Goal: Information Seeking & Learning: Learn about a topic

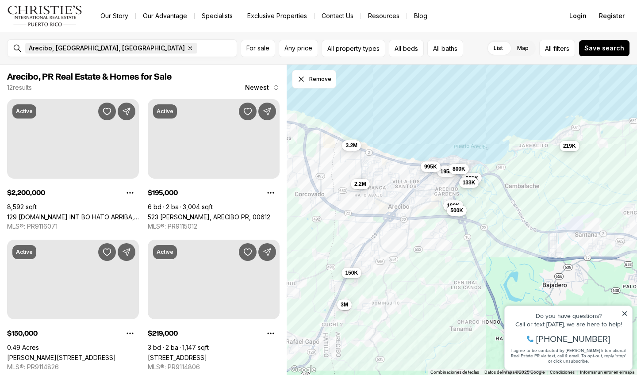
click at [187, 46] on icon "button" at bounding box center [190, 48] width 7 height 7
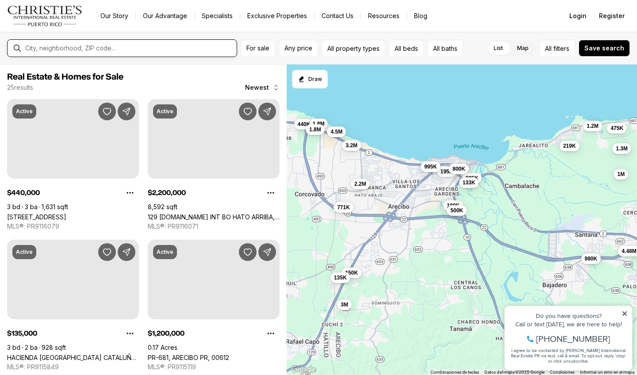
click at [57, 49] on input "text" at bounding box center [129, 48] width 208 height 8
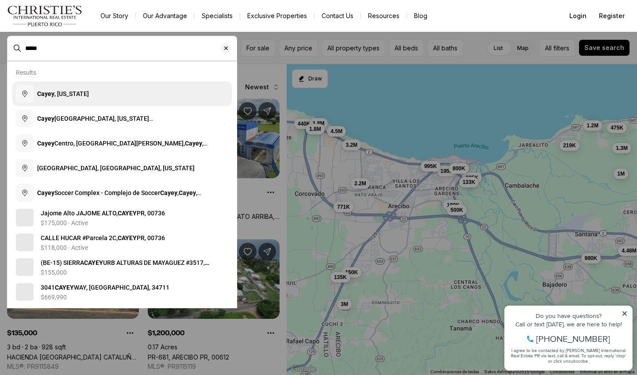
click at [68, 91] on span "Cayey , Puerto Rico" at bounding box center [63, 93] width 52 height 7
type input "**********"
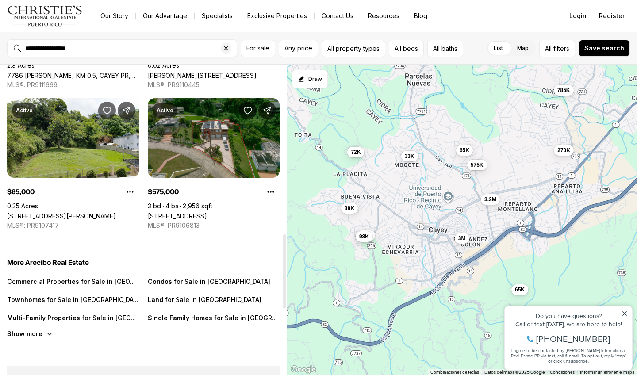
scroll to position [706, 0]
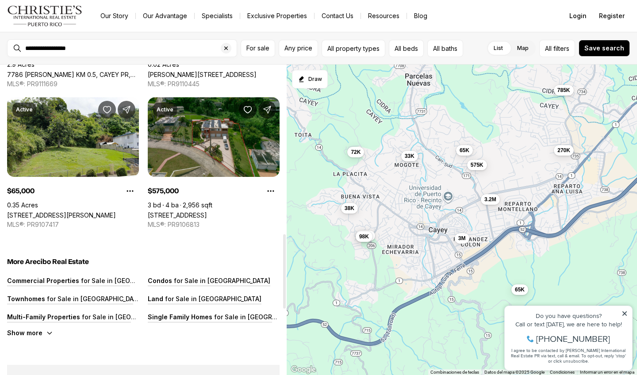
click at [191, 212] on link "[STREET_ADDRESS]" at bounding box center [177, 216] width 59 height 8
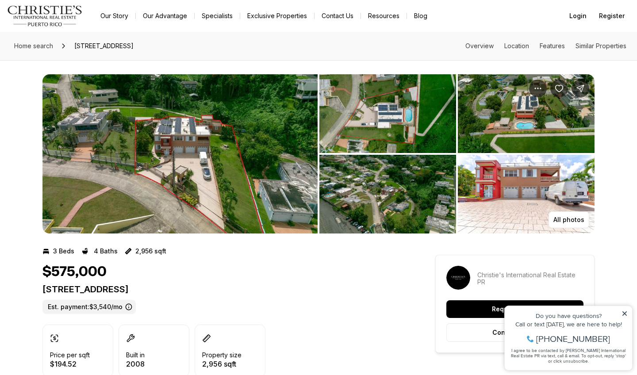
click at [203, 163] on img "View image gallery" at bounding box center [179, 153] width 275 height 159
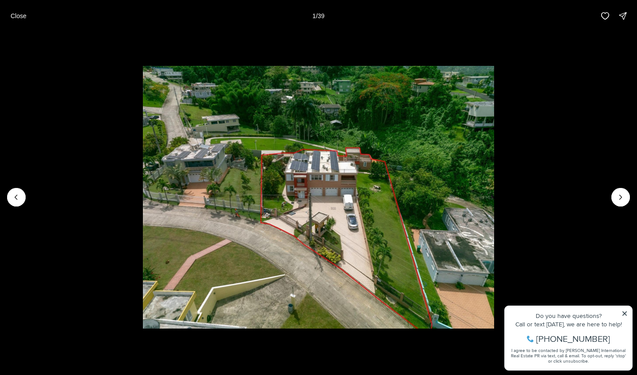
click at [203, 163] on img "1 of 39" at bounding box center [318, 197] width 351 height 263
click at [619, 193] on button "Next slide" at bounding box center [621, 197] width 19 height 19
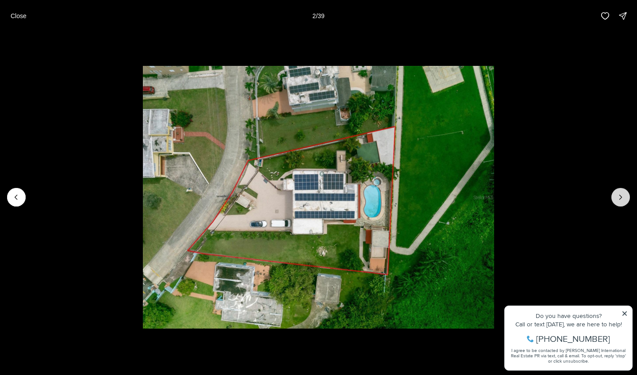
click at [619, 193] on button "Next slide" at bounding box center [621, 197] width 19 height 19
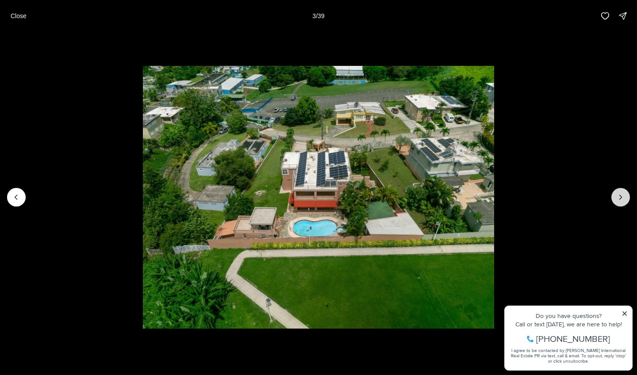
click at [619, 193] on button "Next slide" at bounding box center [621, 197] width 19 height 19
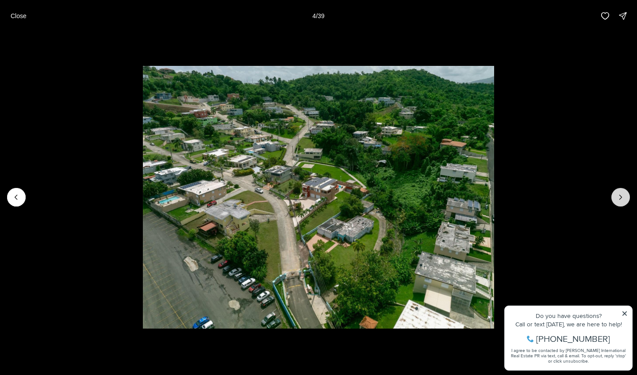
click at [619, 193] on button "Next slide" at bounding box center [621, 197] width 19 height 19
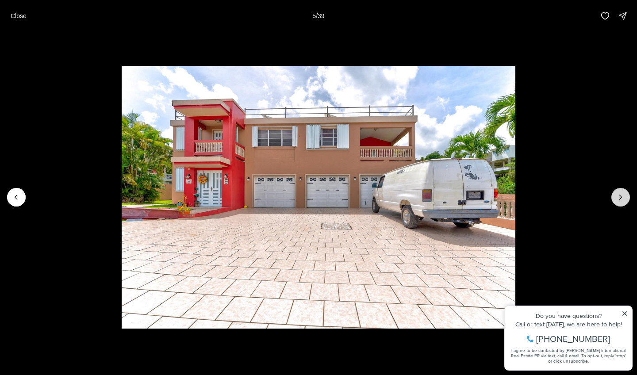
click at [619, 193] on button "Next slide" at bounding box center [621, 197] width 19 height 19
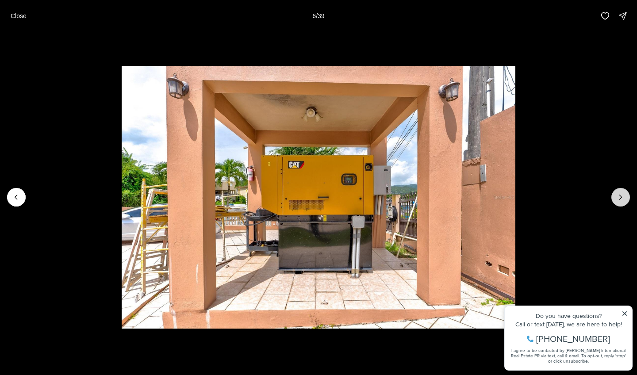
click at [619, 193] on button "Next slide" at bounding box center [621, 197] width 19 height 19
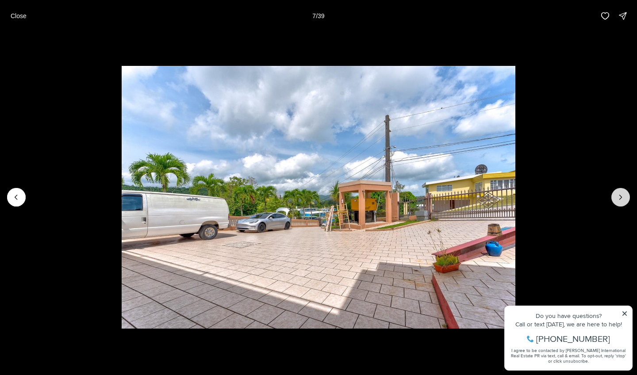
click at [619, 193] on button "Next slide" at bounding box center [621, 197] width 19 height 19
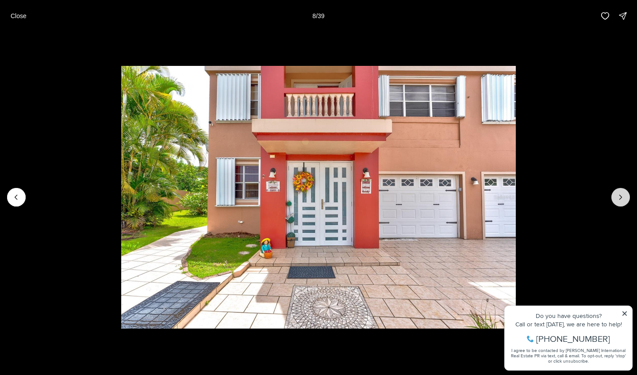
click at [619, 193] on button "Next slide" at bounding box center [621, 197] width 19 height 19
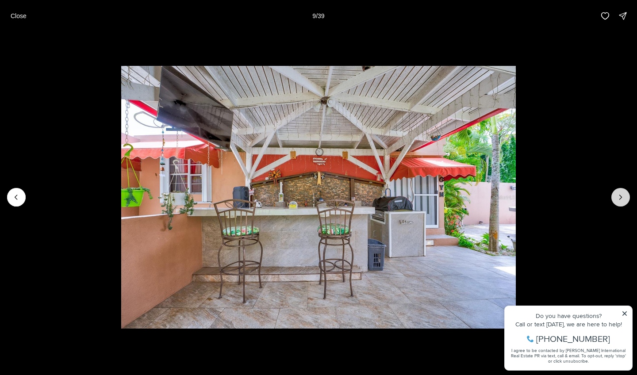
click at [619, 193] on button "Next slide" at bounding box center [621, 197] width 19 height 19
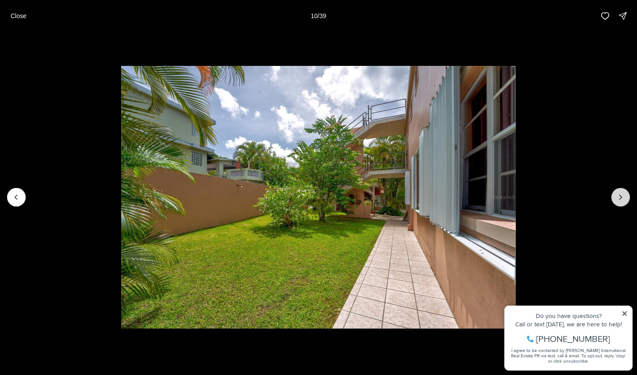
click at [619, 193] on button "Next slide" at bounding box center [621, 197] width 19 height 19
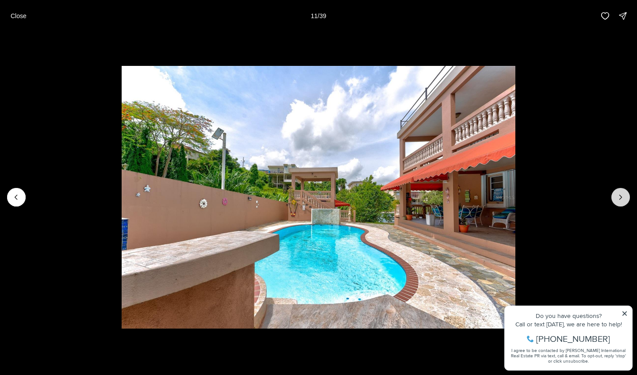
click at [619, 193] on button "Next slide" at bounding box center [621, 197] width 19 height 19
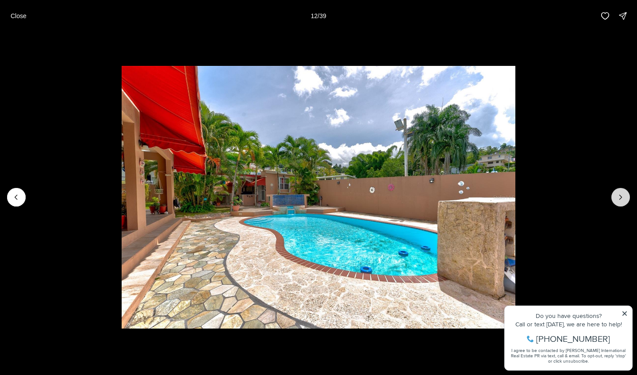
click at [619, 193] on button "Next slide" at bounding box center [621, 197] width 19 height 19
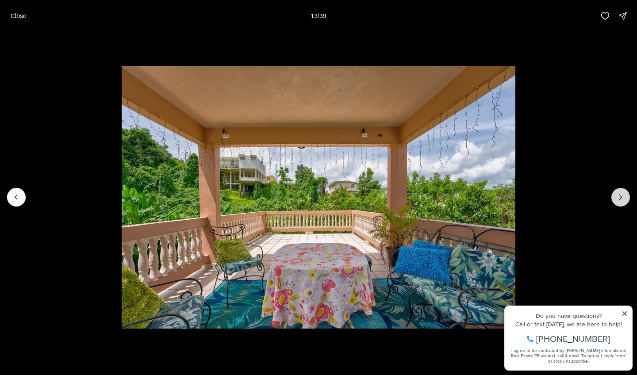
click at [619, 193] on button "Next slide" at bounding box center [621, 197] width 19 height 19
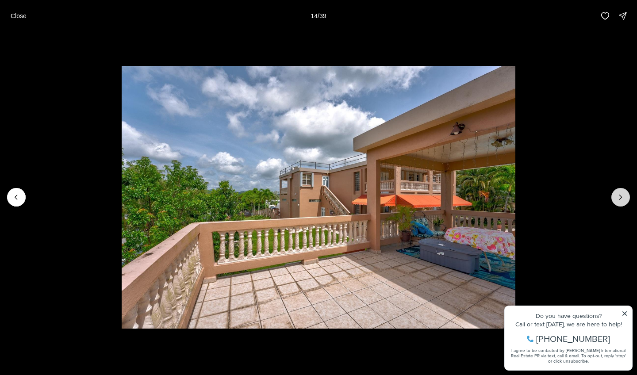
click at [627, 193] on button "Next slide" at bounding box center [621, 197] width 19 height 19
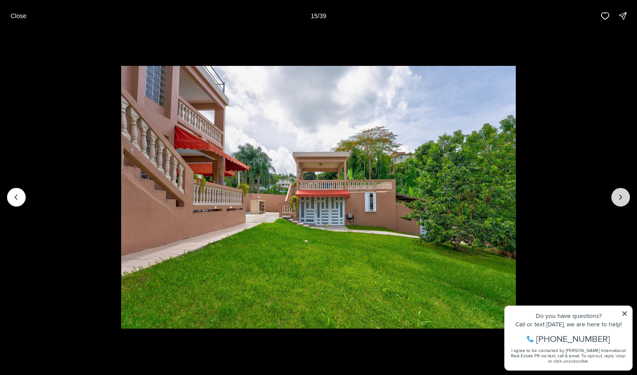
click at [627, 193] on button "Next slide" at bounding box center [621, 197] width 19 height 19
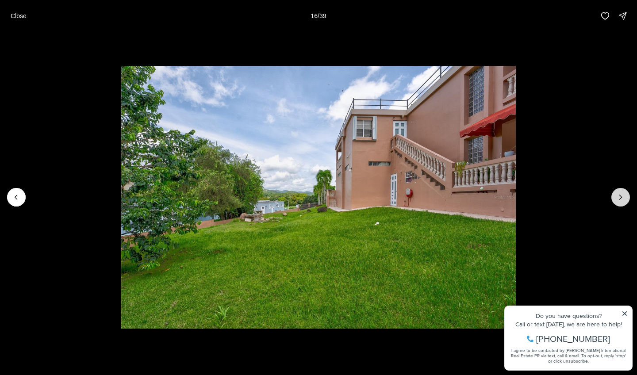
click at [627, 193] on button "Next slide" at bounding box center [621, 197] width 19 height 19
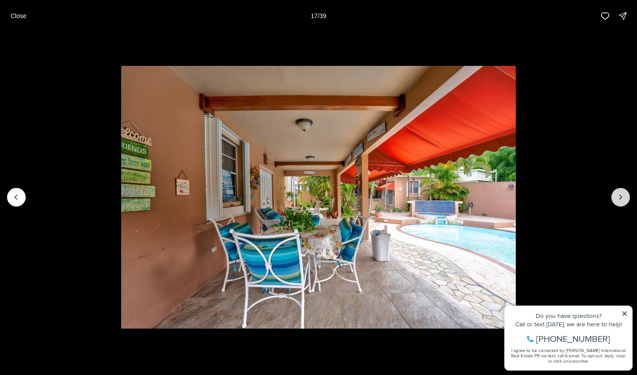
click at [627, 193] on button "Next slide" at bounding box center [621, 197] width 19 height 19
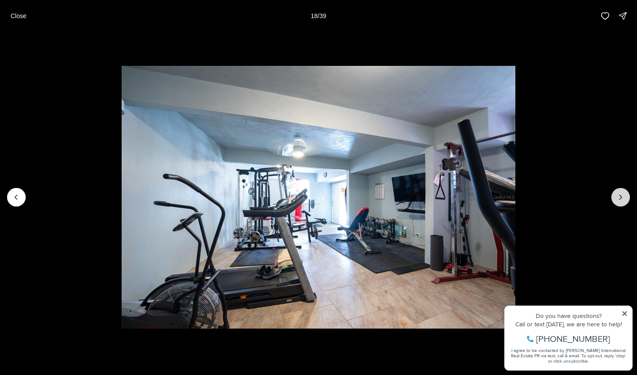
click at [627, 193] on button "Next slide" at bounding box center [621, 197] width 19 height 19
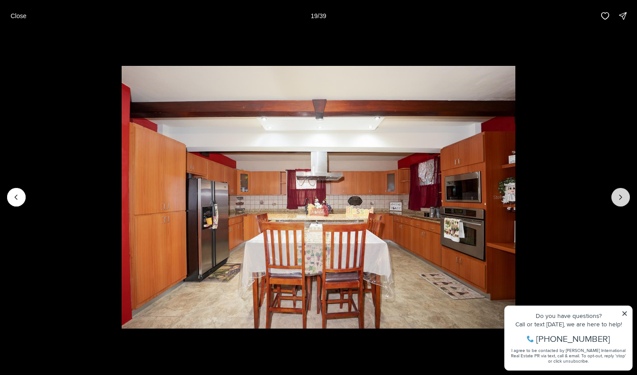
click at [627, 193] on button "Next slide" at bounding box center [621, 197] width 19 height 19
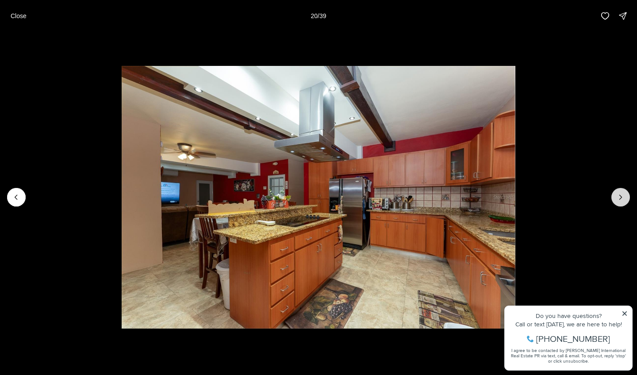
click at [627, 193] on button "Next slide" at bounding box center [621, 197] width 19 height 19
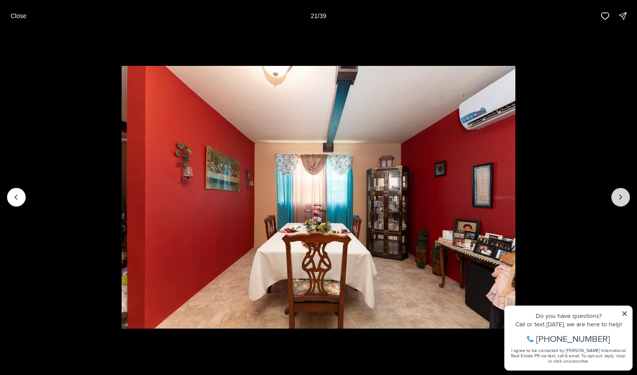
click at [627, 193] on button "Next slide" at bounding box center [621, 197] width 19 height 19
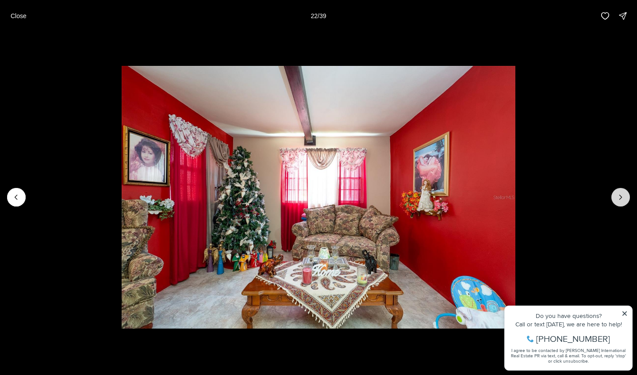
click at [627, 193] on button "Next slide" at bounding box center [621, 197] width 19 height 19
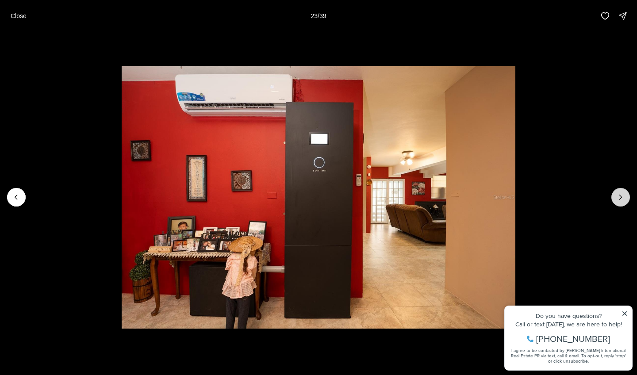
click at [627, 193] on button "Next slide" at bounding box center [621, 197] width 19 height 19
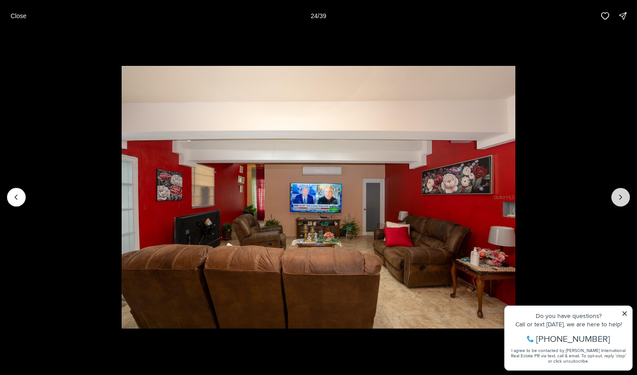
click at [627, 193] on button "Next slide" at bounding box center [621, 197] width 19 height 19
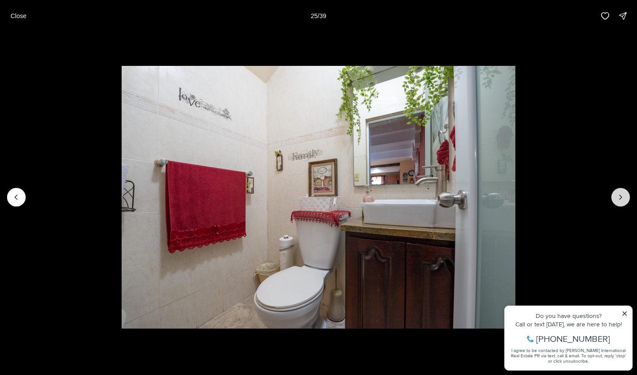
click at [627, 193] on button "Next slide" at bounding box center [621, 197] width 19 height 19
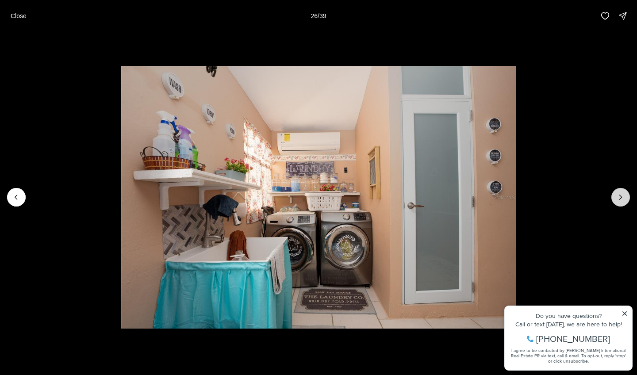
click at [627, 193] on button "Next slide" at bounding box center [621, 197] width 19 height 19
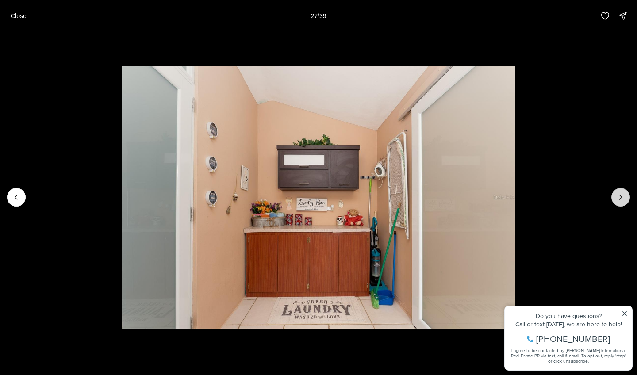
click at [627, 193] on button "Next slide" at bounding box center [621, 197] width 19 height 19
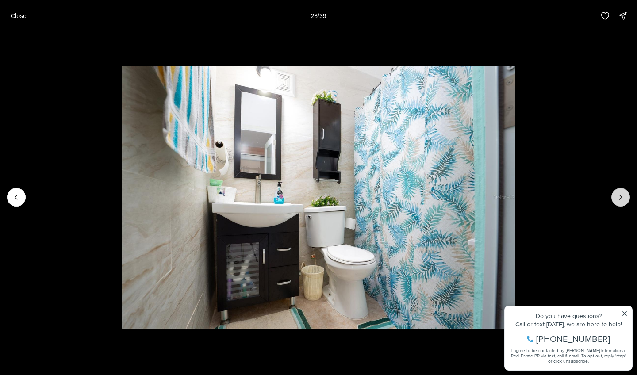
click at [627, 193] on button "Next slide" at bounding box center [621, 197] width 19 height 19
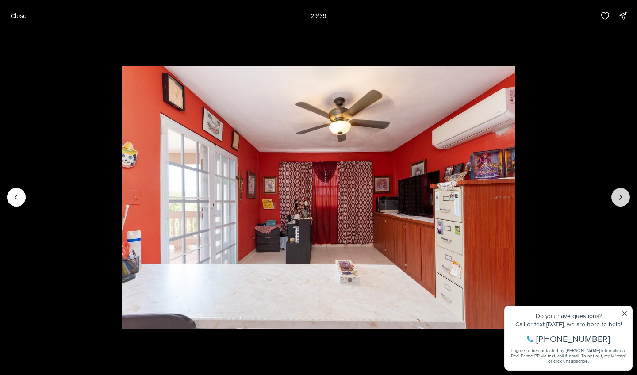
click at [627, 193] on button "Next slide" at bounding box center [621, 197] width 19 height 19
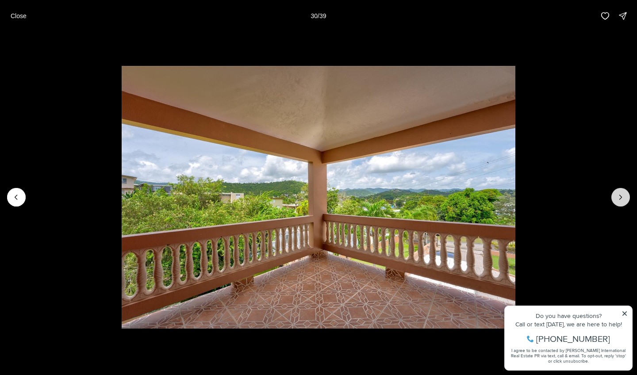
click at [627, 193] on button "Next slide" at bounding box center [621, 197] width 19 height 19
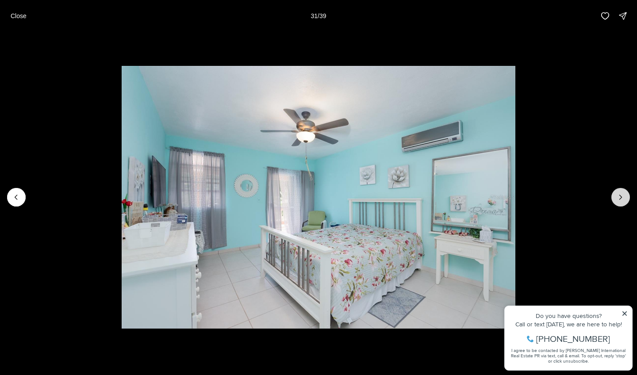
click at [627, 193] on button "Next slide" at bounding box center [621, 197] width 19 height 19
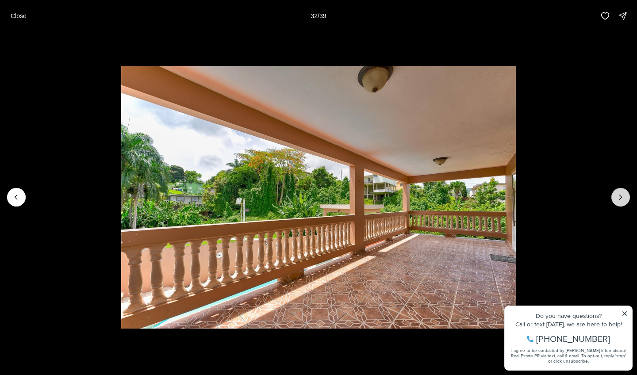
click at [627, 193] on button "Next slide" at bounding box center [621, 197] width 19 height 19
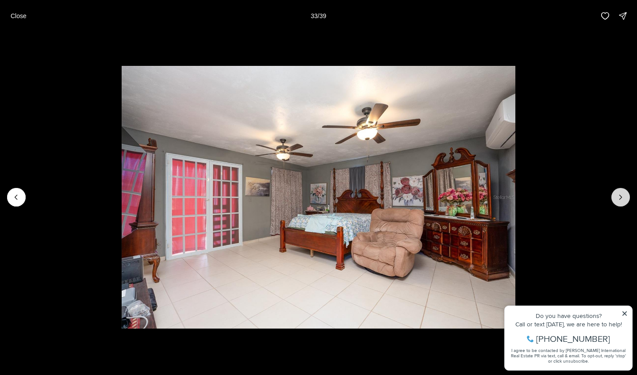
click at [627, 193] on button "Next slide" at bounding box center [621, 197] width 19 height 19
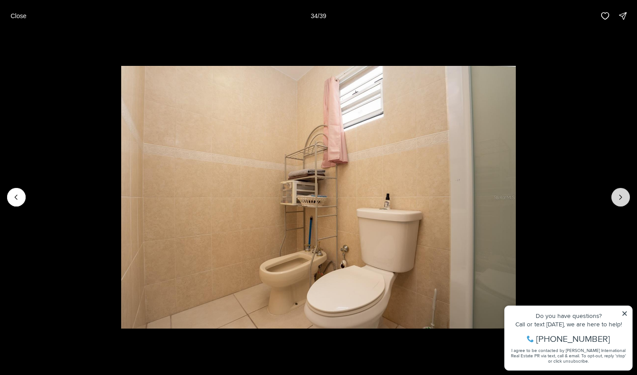
click at [627, 193] on button "Next slide" at bounding box center [621, 197] width 19 height 19
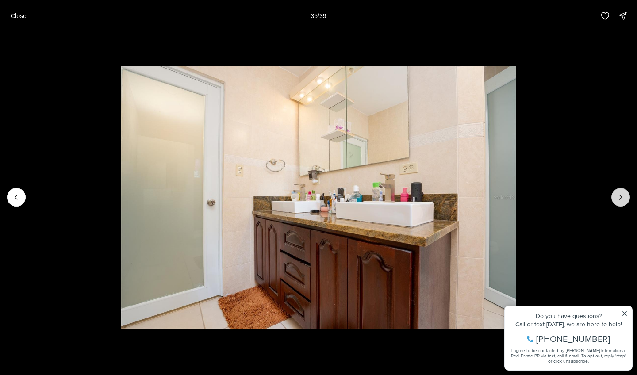
click at [627, 193] on button "Next slide" at bounding box center [621, 197] width 19 height 19
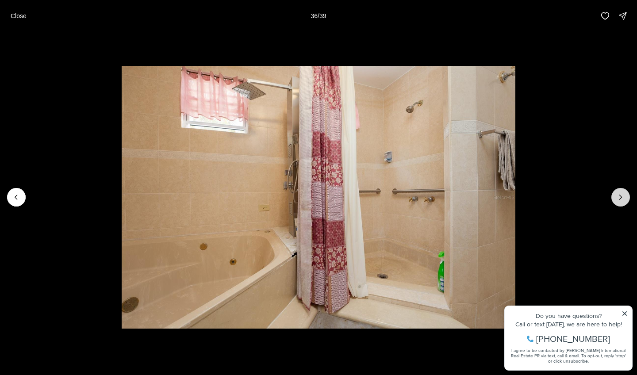
click at [627, 193] on button "Next slide" at bounding box center [621, 197] width 19 height 19
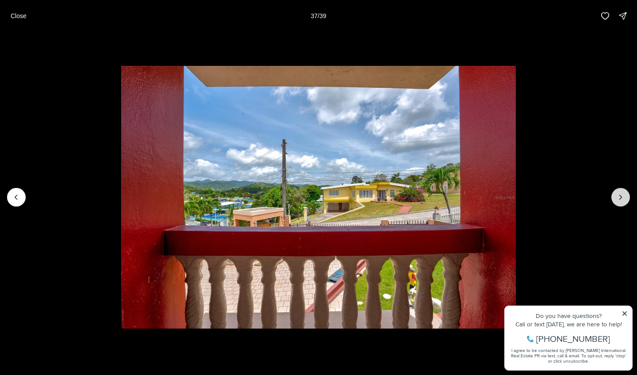
click at [627, 193] on button "Next slide" at bounding box center [621, 197] width 19 height 19
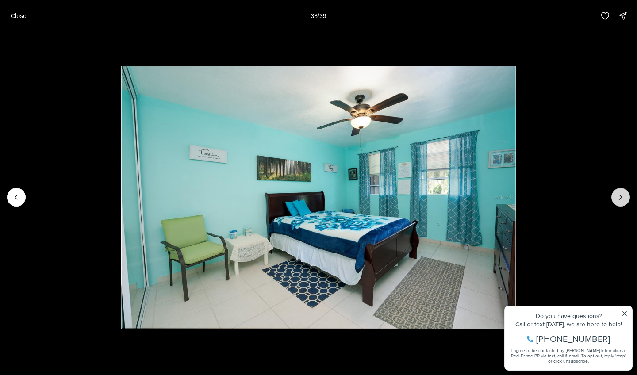
click at [627, 193] on button "Next slide" at bounding box center [621, 197] width 19 height 19
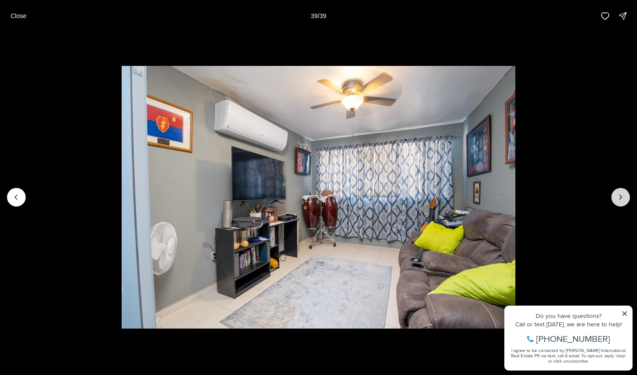
click at [627, 193] on div at bounding box center [621, 197] width 19 height 19
click at [625, 195] on div at bounding box center [621, 197] width 19 height 19
click at [20, 18] on p "Close" at bounding box center [19, 15] width 16 height 7
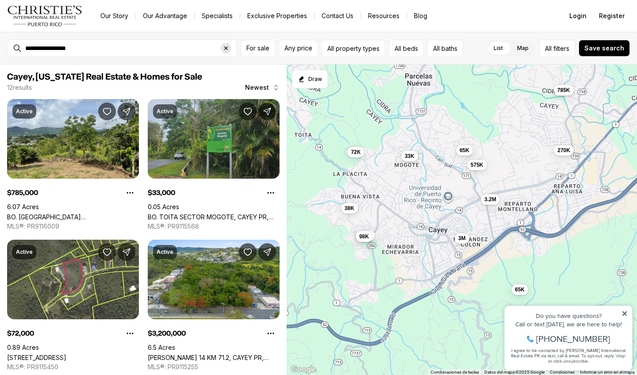
click at [226, 49] on icon "Clear search input" at bounding box center [226, 48] width 7 height 7
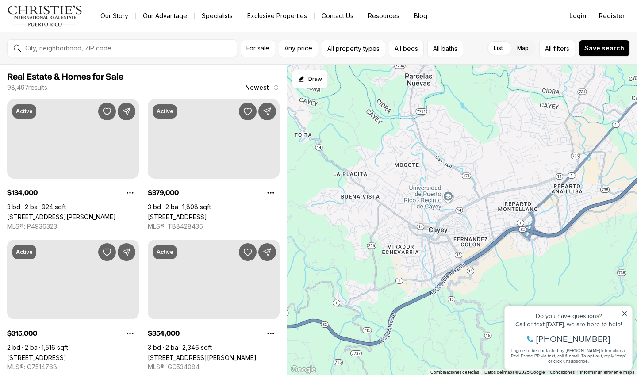
click at [147, 54] on div at bounding box center [129, 48] width 215 height 15
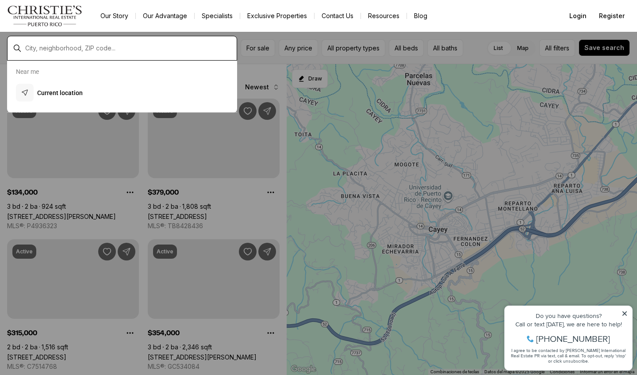
click at [100, 52] on input "text" at bounding box center [129, 48] width 208 height 8
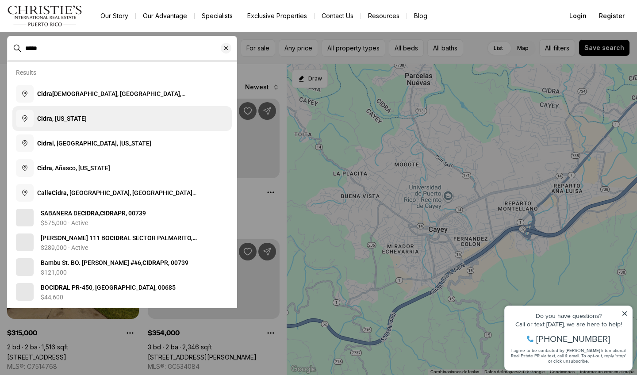
click at [87, 119] on span "Cidra , [US_STATE]" at bounding box center [62, 118] width 50 height 7
type input "**********"
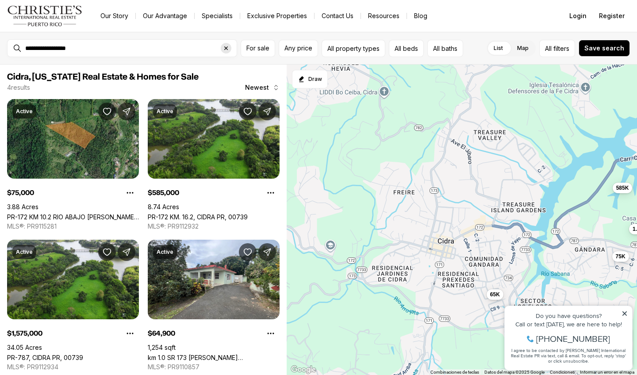
click at [228, 49] on icon "Clear search input" at bounding box center [226, 48] width 7 height 7
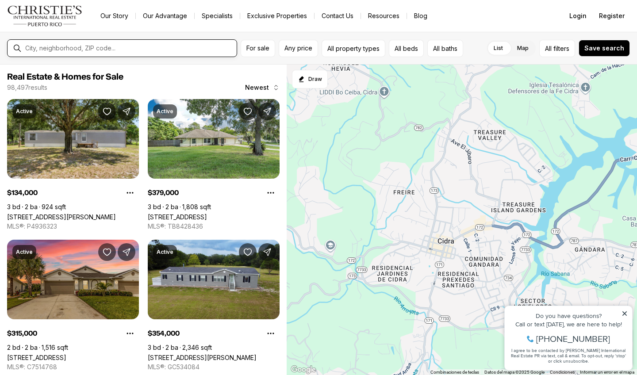
click at [191, 49] on input "text" at bounding box center [129, 48] width 208 height 8
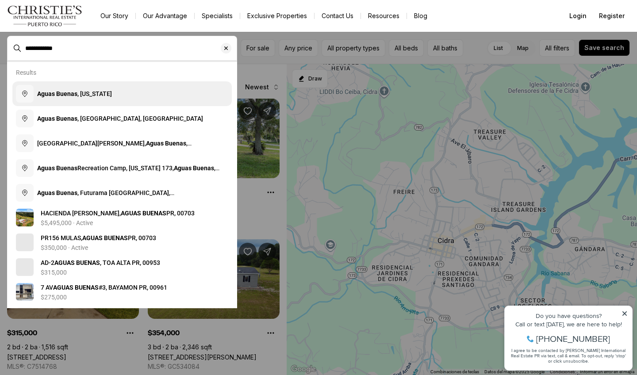
click at [124, 96] on button "Aguas Buenas , [US_STATE]" at bounding box center [122, 93] width 220 height 25
type input "**********"
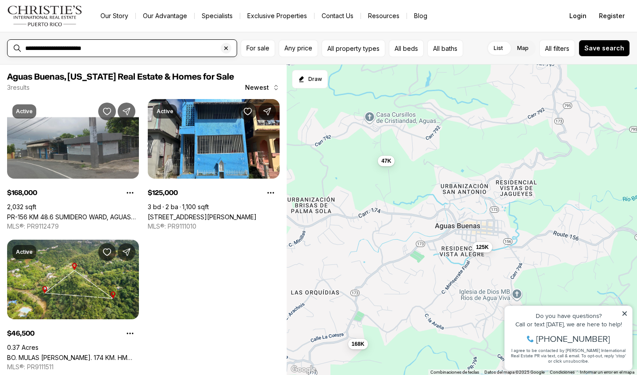
click at [117, 51] on input "**********" at bounding box center [129, 48] width 208 height 8
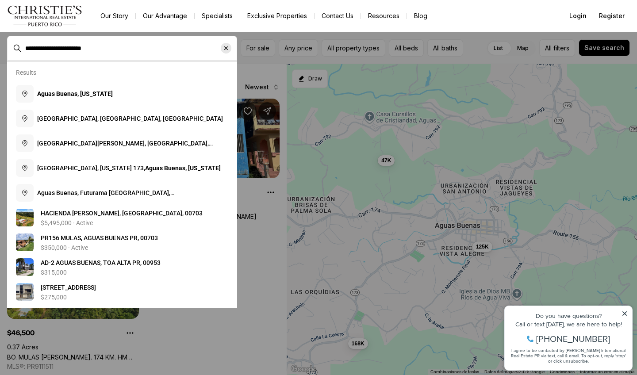
click at [225, 48] on icon "Clear search input" at bounding box center [226, 48] width 4 height 4
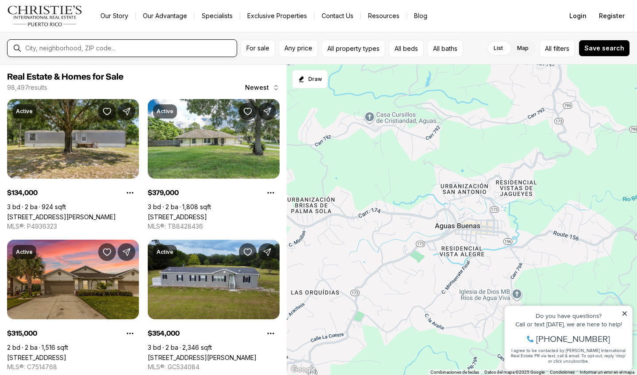
click at [170, 52] on input "text" at bounding box center [129, 48] width 208 height 8
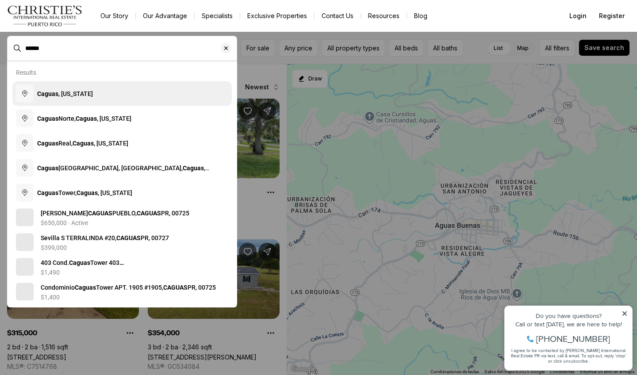
drag, startPoint x: 170, startPoint y: 52, endPoint x: 88, endPoint y: 98, distance: 94.5
click at [88, 98] on span "[GEOGRAPHIC_DATA] , [US_STATE]" at bounding box center [65, 93] width 56 height 9
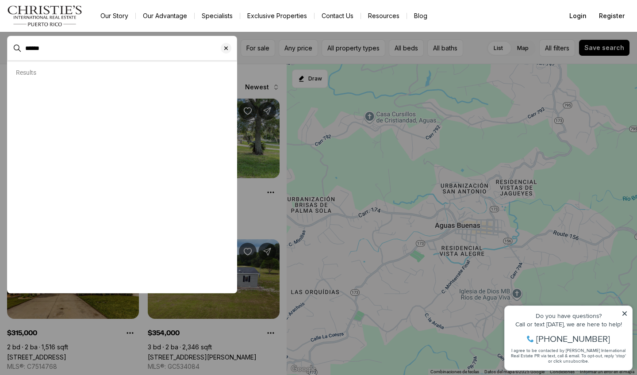
type input "**********"
